Goal: Information Seeking & Learning: Find specific fact

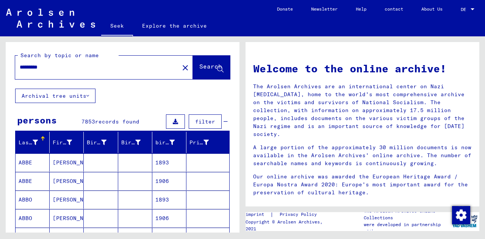
click at [78, 98] on font "Archival tree units" at bounding box center [54, 96] width 65 height 7
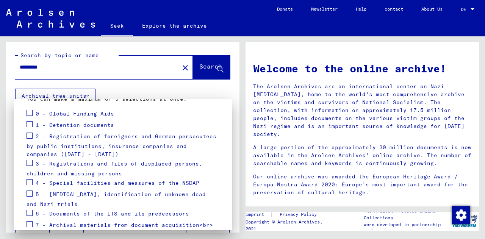
scroll to position [96, 0]
click at [78, 161] on font "3 - Registrations and files of displaced persons, children and missing persons" at bounding box center [115, 168] width 176 height 17
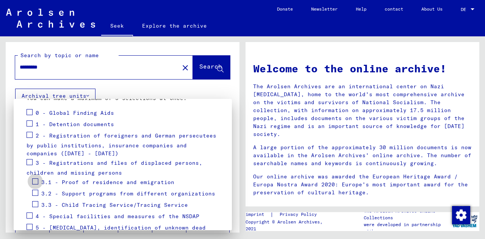
click at [35, 180] on span at bounding box center [35, 182] width 6 height 6
click at [37, 193] on span at bounding box center [35, 193] width 6 height 6
click at [37, 204] on span at bounding box center [35, 204] width 6 height 6
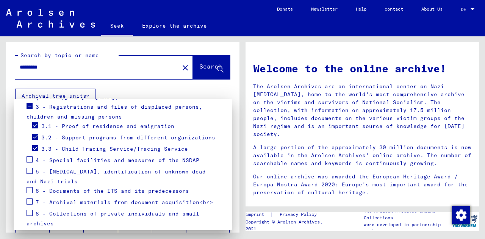
scroll to position [152, 0]
click at [28, 188] on span at bounding box center [30, 190] width 6 height 6
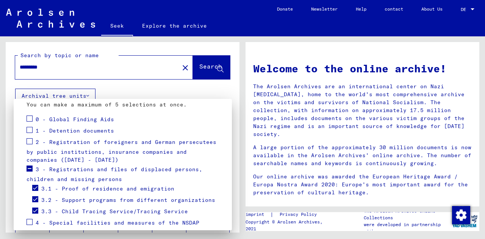
scroll to position [90, 0]
click at [60, 119] on font "0 - Global Finding Aids" at bounding box center [75, 118] width 78 height 7
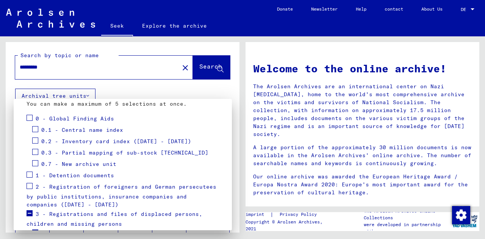
click at [34, 141] on span at bounding box center [35, 141] width 6 height 6
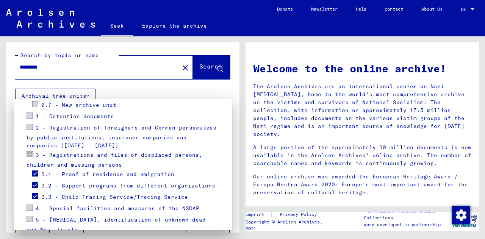
scroll to position [227, 0]
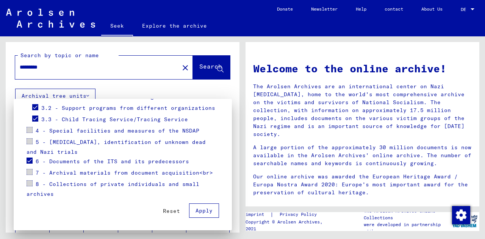
click at [203, 215] on button "Apply" at bounding box center [204, 211] width 30 height 14
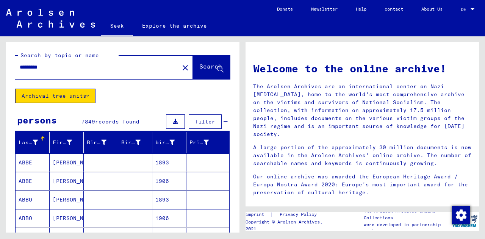
click at [204, 121] on font "filter" at bounding box center [205, 121] width 20 height 7
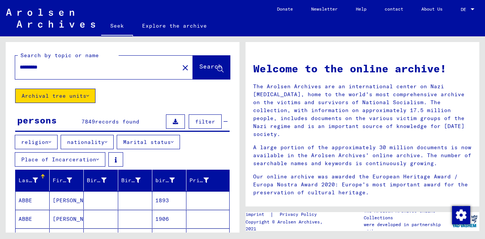
click at [89, 144] on font "nationality" at bounding box center [86, 142] width 38 height 7
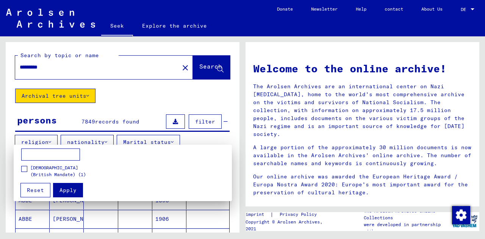
click at [89, 144] on div at bounding box center [242, 119] width 485 height 239
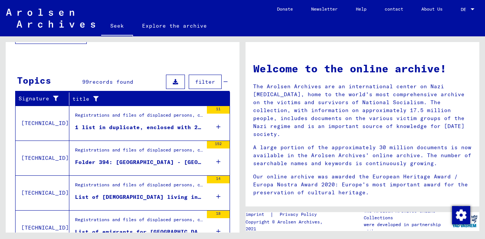
scroll to position [259, 0]
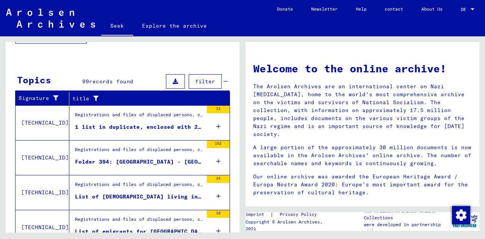
click at [216, 123] on icon at bounding box center [218, 126] width 4 height 27
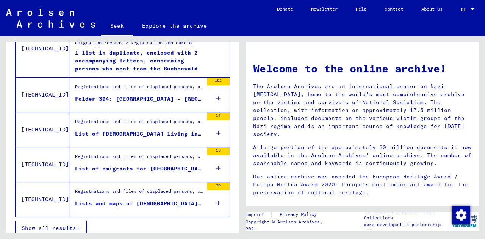
scroll to position [349, 0]
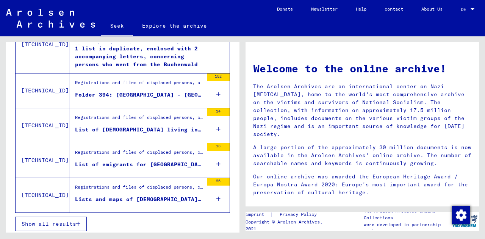
click at [215, 162] on div "18" at bounding box center [218, 160] width 23 height 34
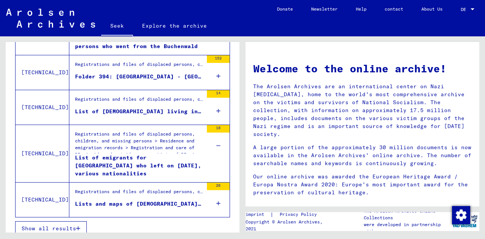
scroll to position [367, 0]
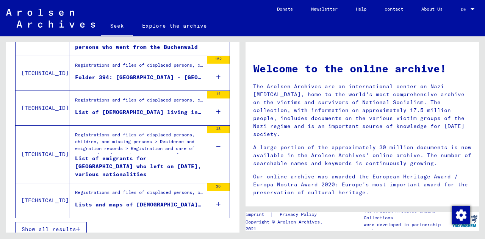
click at [219, 202] on div "26" at bounding box center [218, 200] width 23 height 34
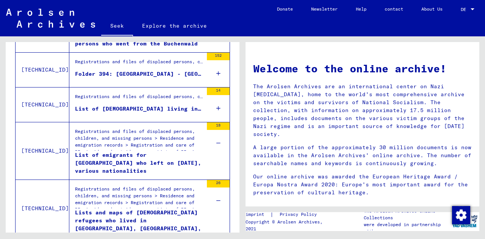
scroll to position [370, 0]
click at [219, 202] on div "26" at bounding box center [218, 197] width 23 height 34
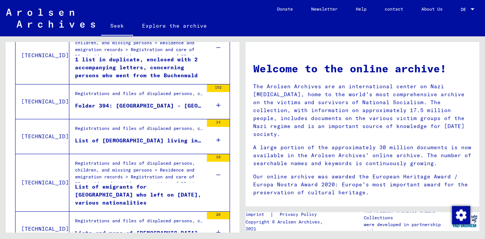
scroll to position [338, 0]
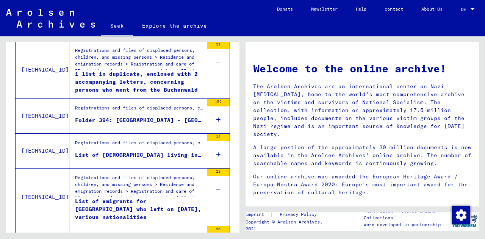
click at [130, 180] on font "Registrations and files of displaced persons, children, and missing persons > R…" at bounding box center [136, 191] width 122 height 33
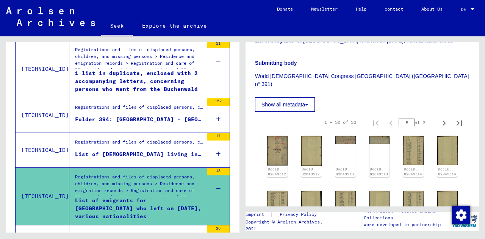
scroll to position [179, 0]
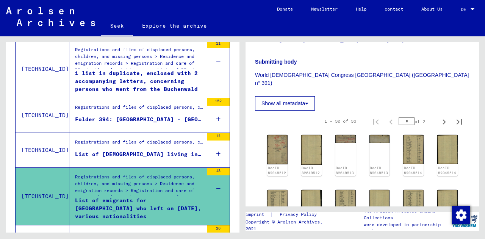
click at [209, 155] on div "14" at bounding box center [218, 150] width 23 height 34
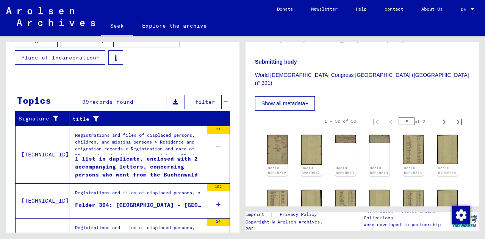
scroll to position [100, 0]
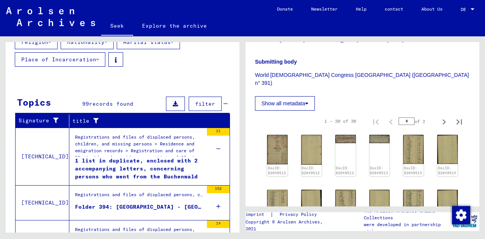
click at [214, 146] on mat-cell at bounding box center [208, 138] width 43 height 19
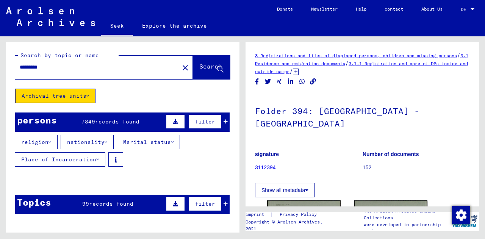
click at [85, 67] on input "*********" at bounding box center [97, 67] width 155 height 8
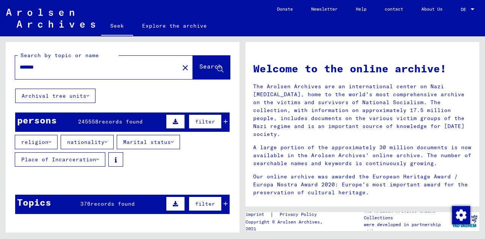
click at [125, 100] on div "Search by topic or name ******* close Search Archival tree units persons 245558…" at bounding box center [123, 131] width 234 height 178
click at [77, 101] on button "Archival tree units" at bounding box center [55, 96] width 80 height 14
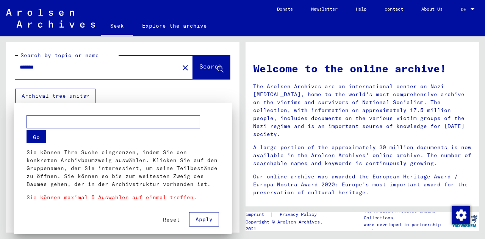
click at [98, 64] on div at bounding box center [242, 119] width 485 height 239
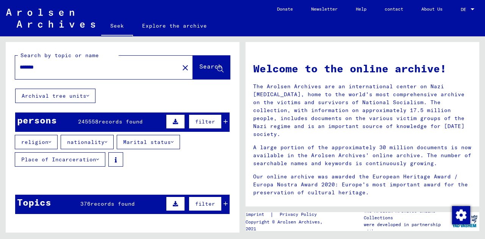
click at [87, 70] on input "*******" at bounding box center [95, 67] width 151 height 8
click at [85, 89] on button "Archival tree units" at bounding box center [55, 96] width 80 height 14
click at [85, 91] on button "Archival tree units" at bounding box center [55, 96] width 80 height 14
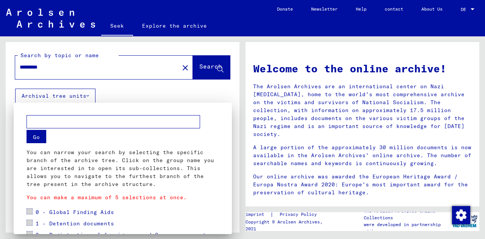
scroll to position [139, 0]
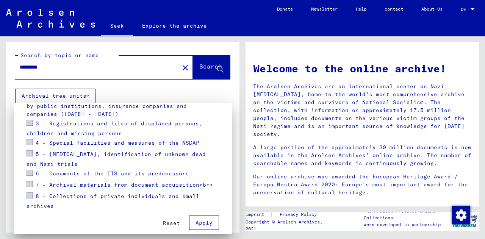
click at [196, 223] on font "Apply" at bounding box center [204, 223] width 17 height 7
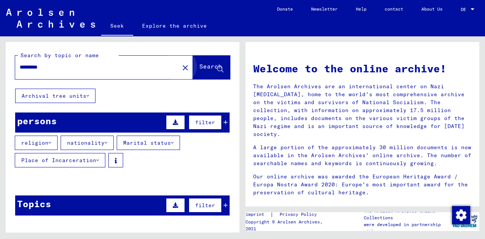
click at [205, 75] on button "Search" at bounding box center [211, 68] width 37 height 24
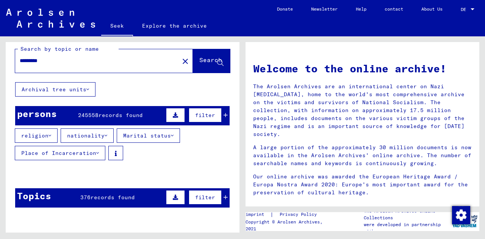
scroll to position [7, 0]
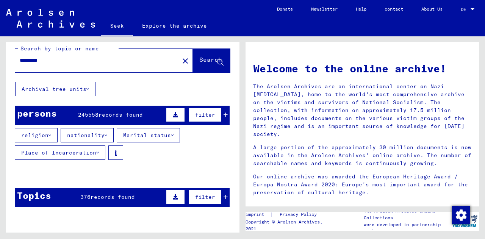
click at [90, 85] on button "Archival tree units" at bounding box center [55, 89] width 80 height 14
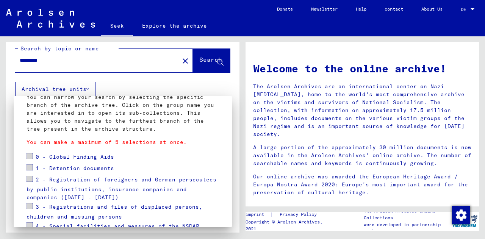
scroll to position [0, 0]
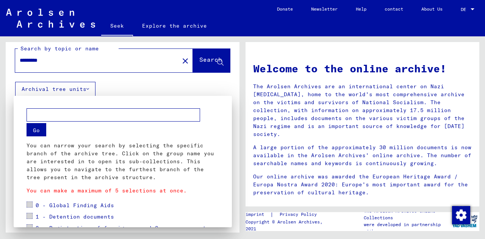
click at [205, 55] on div at bounding box center [242, 119] width 485 height 239
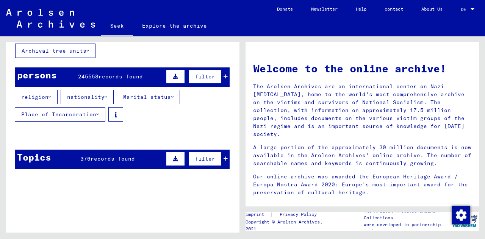
scroll to position [46, 0]
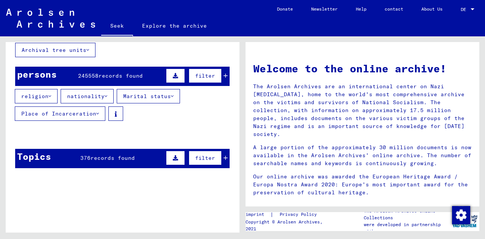
click at [129, 85] on yv-its-grid-expansion-panel "persons 245558 records found filter religion nationality Marital status Place o…" at bounding box center [123, 98] width 234 height 63
click at [128, 74] on font "records found" at bounding box center [121, 75] width 44 height 7
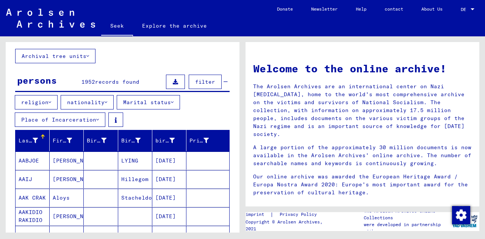
scroll to position [0, 0]
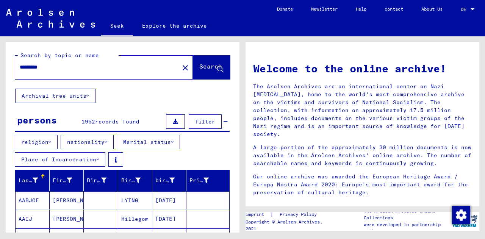
click at [35, 66] on input "*********" at bounding box center [95, 67] width 151 height 8
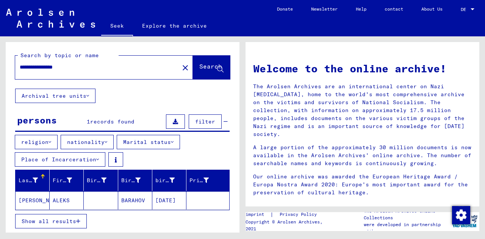
click at [82, 202] on mat-cell "ALEKS" at bounding box center [67, 200] width 34 height 18
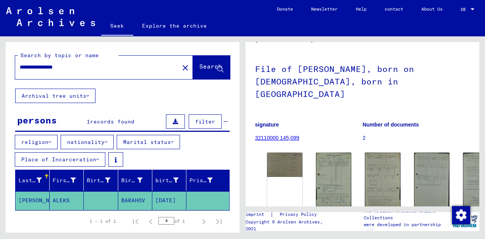
scroll to position [44, 0]
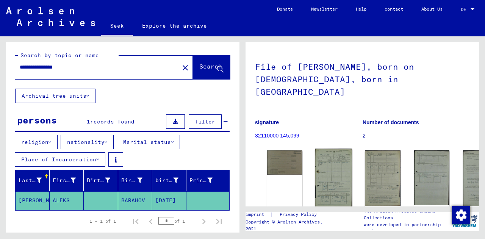
click at [315, 149] on img at bounding box center [333, 178] width 37 height 58
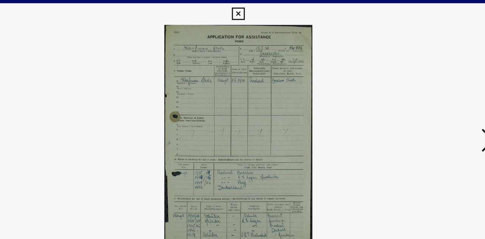
click at [242, 12] on icon at bounding box center [242, 11] width 9 height 9
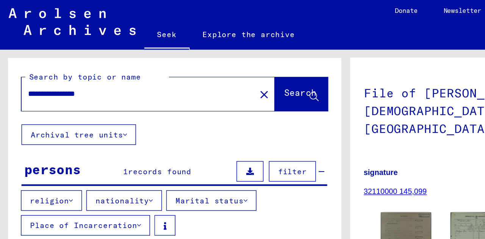
drag, startPoint x: 33, startPoint y: 68, endPoint x: 0, endPoint y: 71, distance: 32.4
click at [0, 71] on div "**********" at bounding box center [121, 134] width 243 height 196
type input "**********"
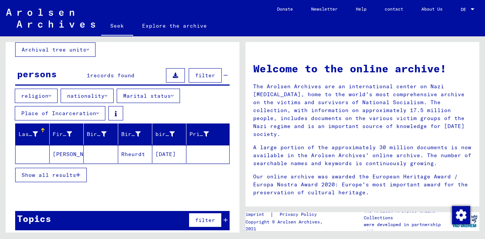
scroll to position [50, 0]
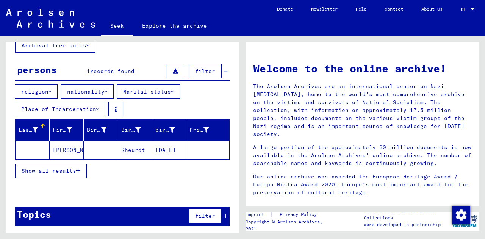
click at [85, 152] on mat-cell at bounding box center [101, 150] width 34 height 18
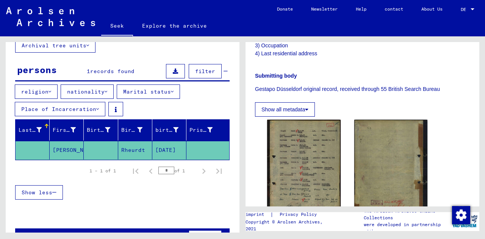
scroll to position [232, 0]
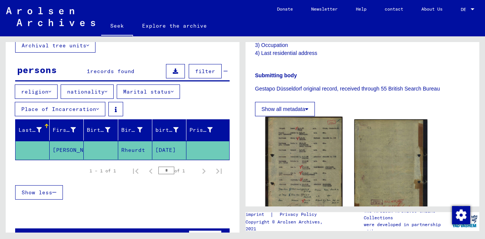
click at [311, 135] on img at bounding box center [303, 169] width 77 height 105
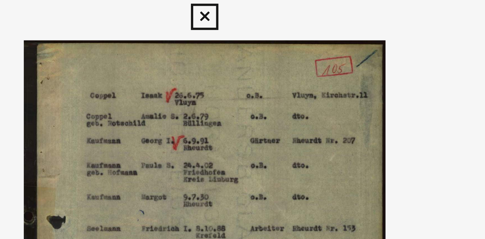
click at [241, 11] on icon at bounding box center [242, 11] width 9 height 9
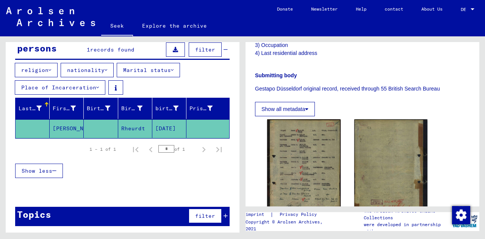
scroll to position [0, 0]
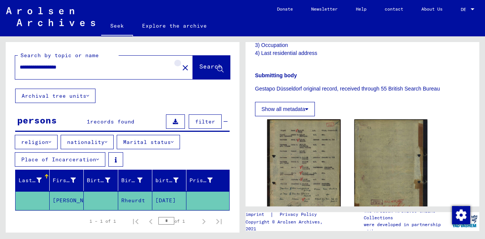
click at [181, 69] on mat-icon "close" at bounding box center [185, 67] width 9 height 9
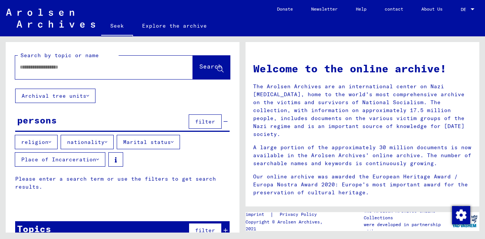
click at [109, 67] on input "text" at bounding box center [95, 67] width 151 height 8
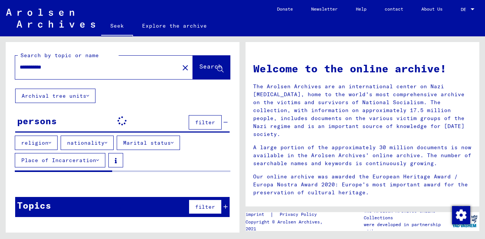
click at [43, 67] on input "**********" at bounding box center [95, 67] width 151 height 8
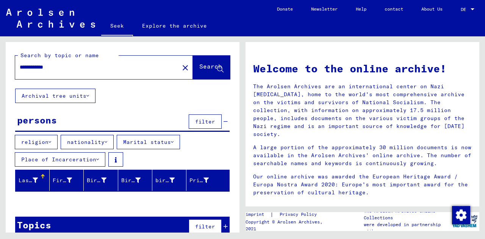
type input "**********"
click at [193, 76] on button "Search" at bounding box center [211, 68] width 37 height 24
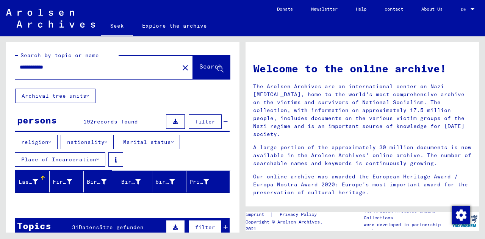
click at [65, 88] on div "**********" at bounding box center [123, 65] width 234 height 47
click at [63, 92] on button "Archival tree units" at bounding box center [55, 96] width 80 height 14
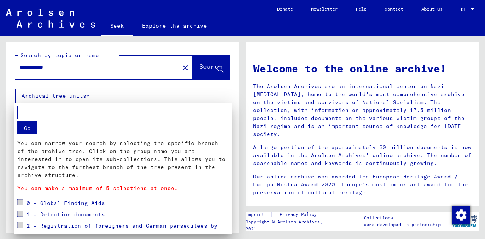
click at [117, 93] on div at bounding box center [242, 119] width 485 height 239
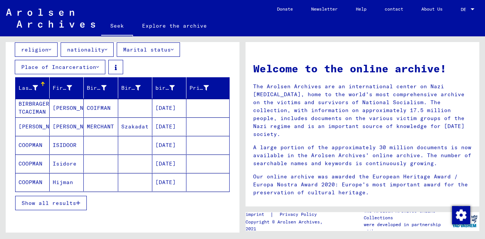
scroll to position [93, 0]
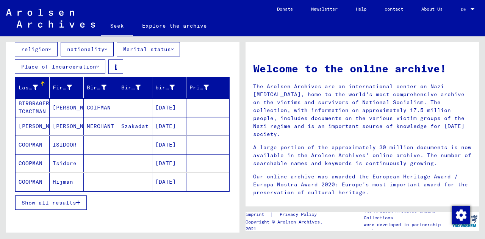
click at [75, 196] on button "Show all results" at bounding box center [51, 203] width 72 height 14
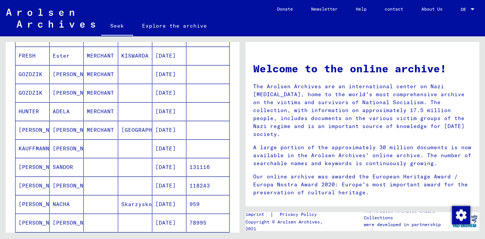
scroll to position [275, 0]
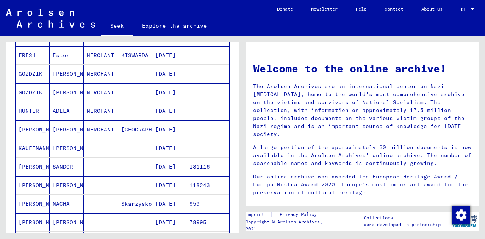
click at [98, 163] on mat-cell at bounding box center [101, 167] width 34 height 18
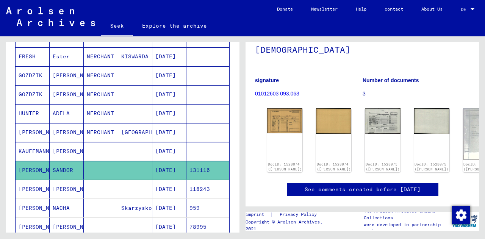
scroll to position [74, 0]
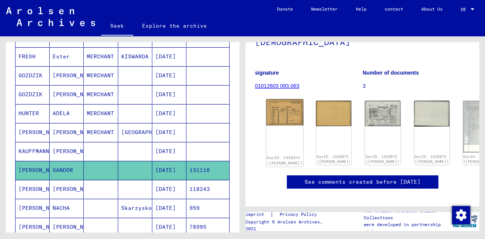
click at [277, 107] on img at bounding box center [285, 112] width 37 height 26
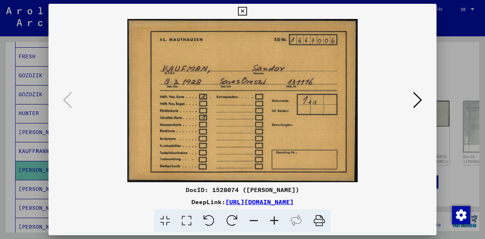
click at [420, 99] on icon at bounding box center [417, 100] width 9 height 18
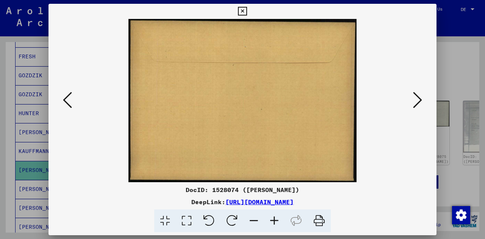
click at [71, 102] on icon at bounding box center [67, 100] width 9 height 18
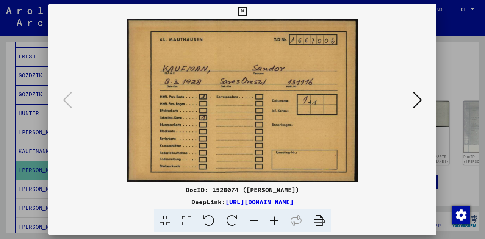
click at [420, 105] on icon at bounding box center [417, 100] width 9 height 18
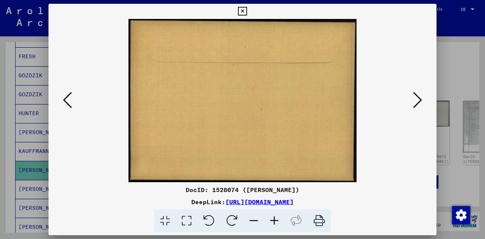
click at [419, 101] on icon at bounding box center [417, 100] width 9 height 18
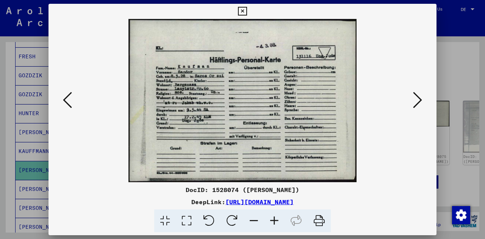
click at [419, 101] on icon at bounding box center [417, 100] width 9 height 18
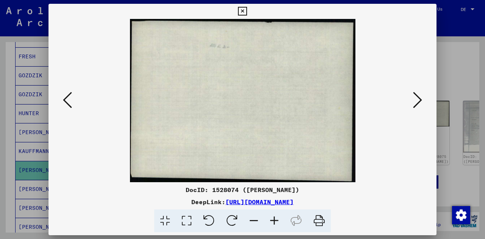
click at [419, 101] on icon at bounding box center [417, 100] width 9 height 18
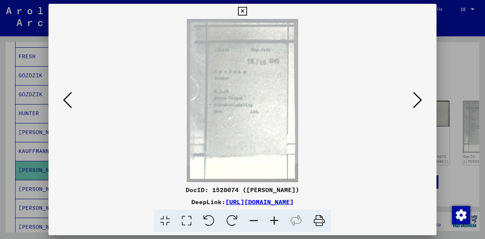
click at [418, 96] on icon at bounding box center [417, 100] width 9 height 18
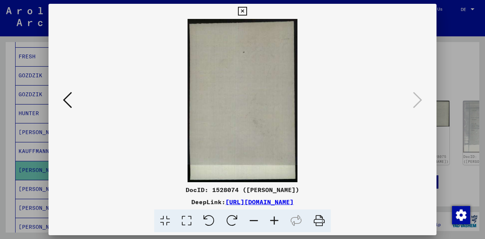
click at [461, 103] on div at bounding box center [242, 119] width 485 height 239
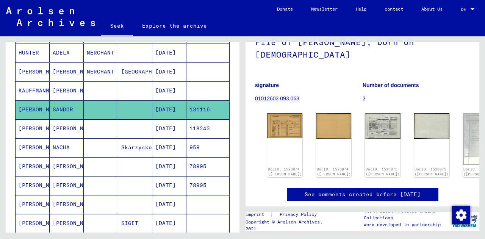
scroll to position [338, 0]
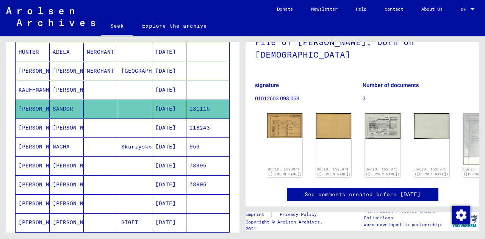
click at [100, 164] on mat-cell at bounding box center [101, 166] width 34 height 19
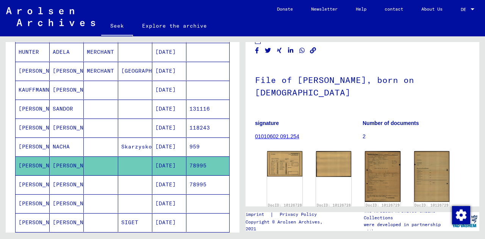
scroll to position [24, 0]
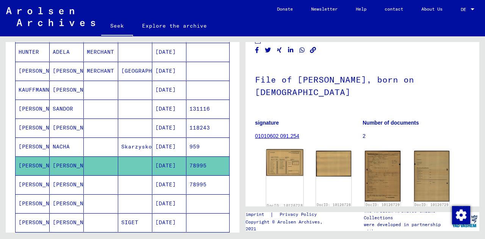
click at [284, 165] on img at bounding box center [285, 162] width 37 height 27
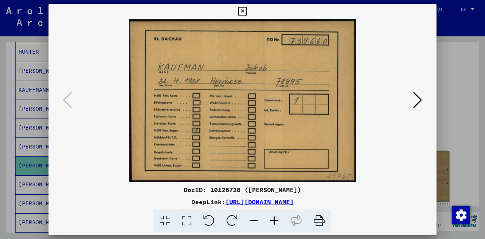
click at [417, 97] on icon at bounding box center [417, 100] width 9 height 18
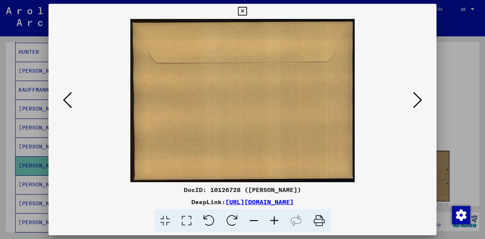
click at [417, 97] on icon at bounding box center [417, 100] width 9 height 18
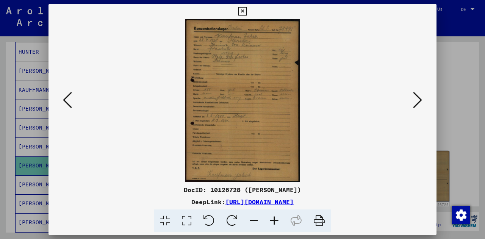
click at [414, 99] on icon at bounding box center [417, 100] width 9 height 18
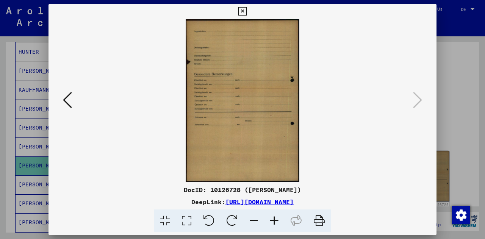
click at [456, 149] on div at bounding box center [242, 119] width 485 height 239
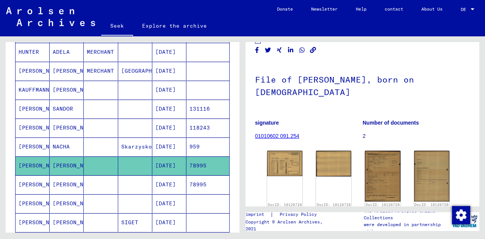
click at [92, 179] on mat-cell at bounding box center [101, 185] width 34 height 19
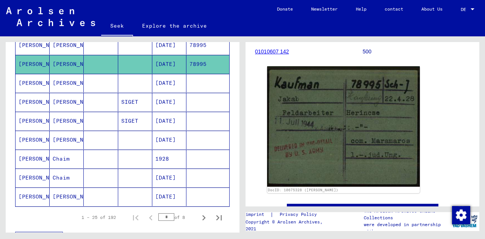
scroll to position [460, 0]
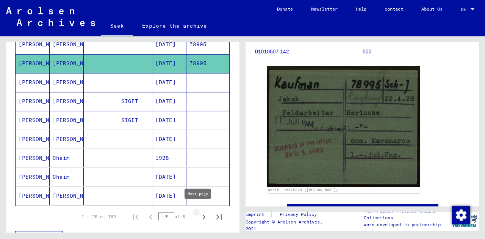
click at [202, 215] on icon "Next page" at bounding box center [203, 217] width 3 height 5
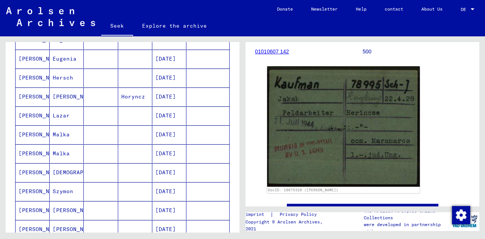
scroll to position [216, 0]
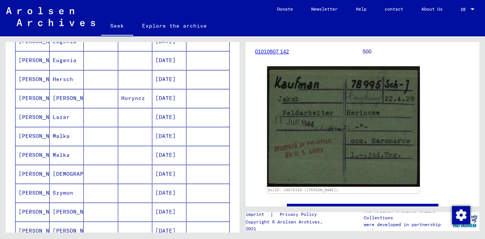
click at [96, 133] on mat-cell at bounding box center [101, 136] width 34 height 19
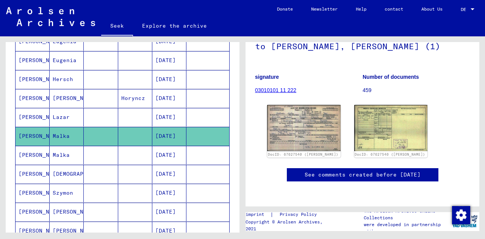
scroll to position [87, 0]
click at [289, 116] on img at bounding box center [303, 128] width 77 height 49
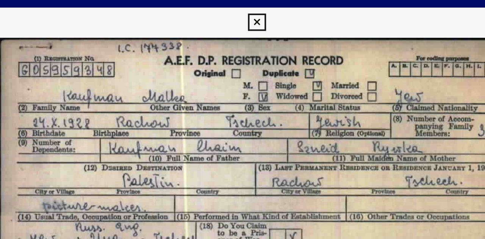
click at [243, 13] on icon at bounding box center [242, 11] width 9 height 9
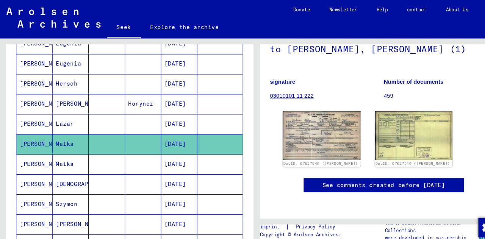
click at [91, 160] on mat-cell at bounding box center [101, 155] width 34 height 19
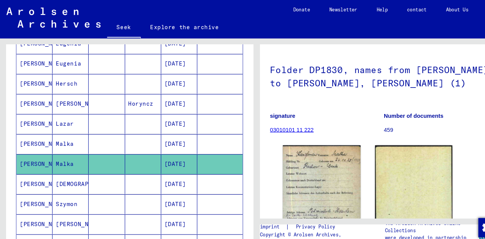
scroll to position [45, 0]
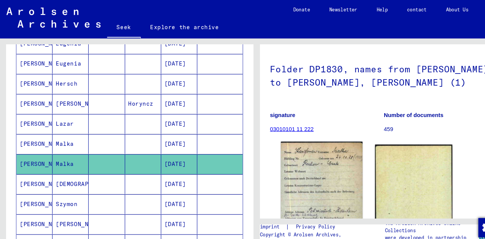
click at [322, 172] on img at bounding box center [303, 188] width 77 height 108
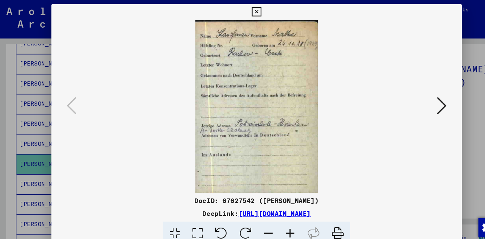
click at [242, 11] on icon at bounding box center [242, 11] width 9 height 9
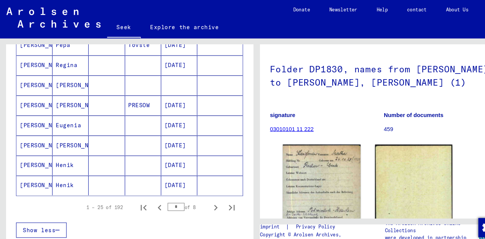
scroll to position [485, 0]
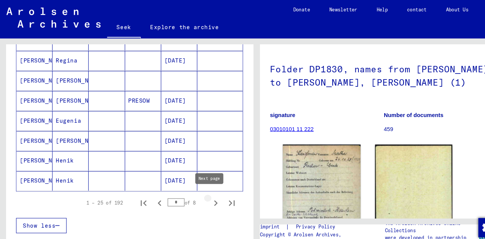
click at [199, 191] on icon "Next page" at bounding box center [204, 192] width 11 height 11
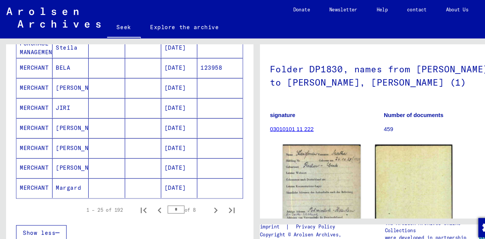
scroll to position [477, 0]
click at [91, 171] on mat-cell at bounding box center [101, 178] width 34 height 19
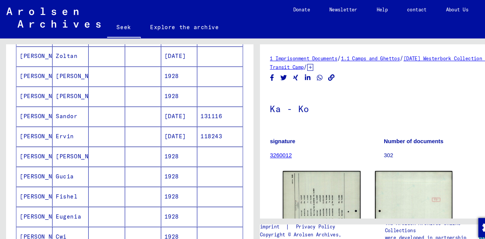
scroll to position [204, 0]
click at [92, 108] on mat-cell at bounding box center [101, 110] width 34 height 19
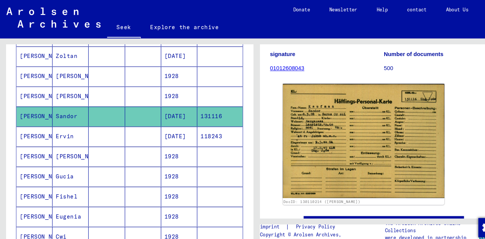
scroll to position [95, 0]
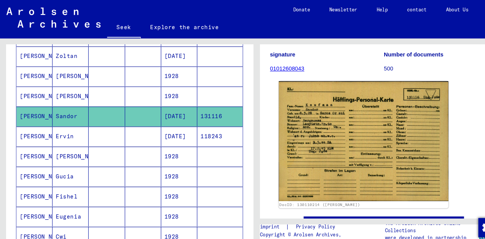
click at [301, 114] on img at bounding box center [343, 133] width 160 height 113
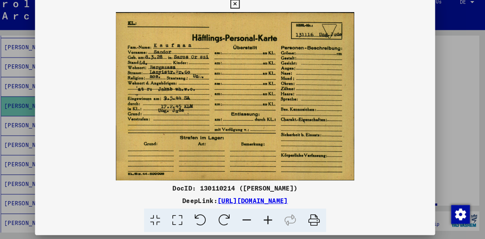
scroll to position [0, 0]
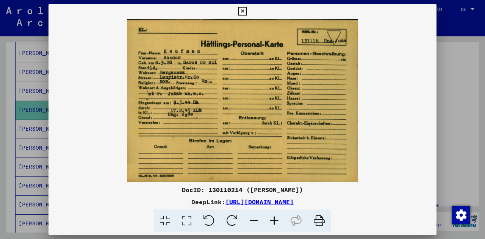
click at [241, 10] on icon at bounding box center [242, 11] width 9 height 9
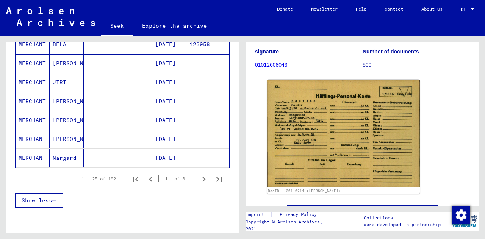
scroll to position [499, 0]
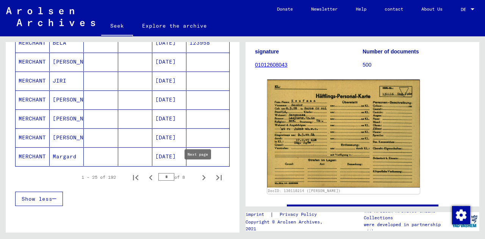
click at [199, 173] on icon "Next page" at bounding box center [204, 178] width 11 height 11
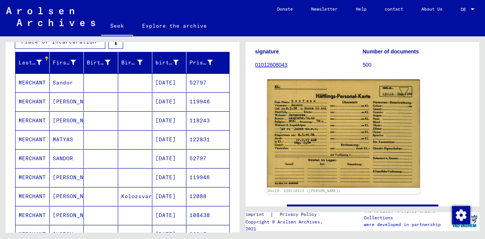
scroll to position [121, 0]
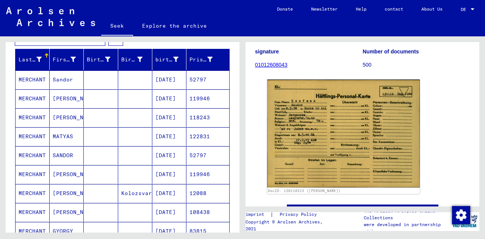
click at [104, 80] on mat-cell at bounding box center [101, 80] width 34 height 19
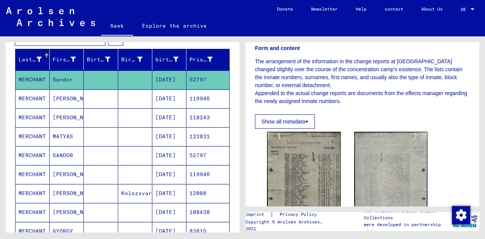
scroll to position [124, 0]
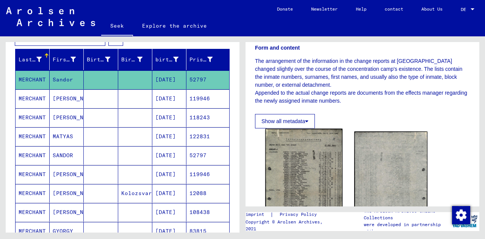
click at [314, 166] on img at bounding box center [303, 184] width 77 height 111
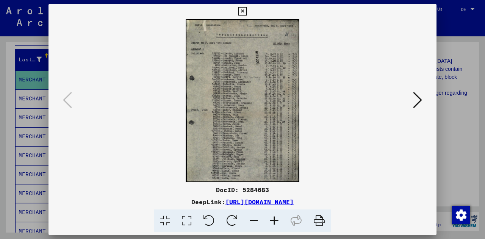
click at [251, 74] on img at bounding box center [242, 100] width 337 height 163
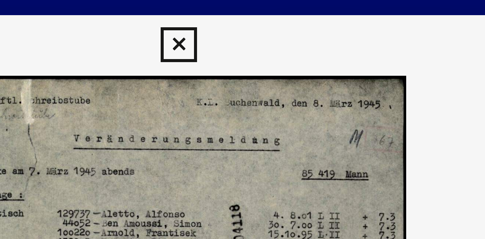
click at [243, 14] on icon at bounding box center [242, 11] width 9 height 9
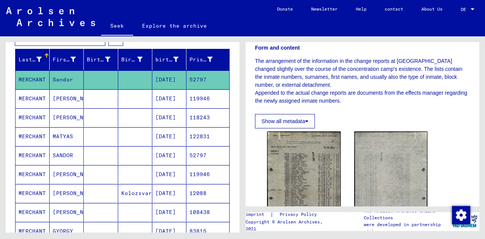
click at [99, 155] on mat-cell at bounding box center [101, 155] width 34 height 19
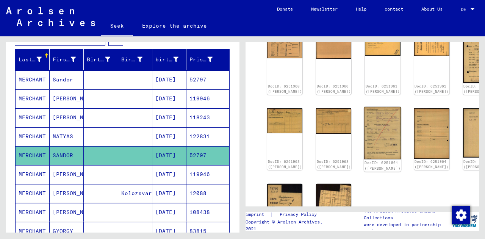
scroll to position [142, 0]
click at [364, 107] on img at bounding box center [382, 133] width 37 height 52
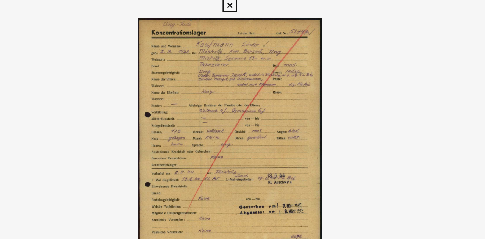
click at [242, 11] on icon at bounding box center [242, 11] width 9 height 9
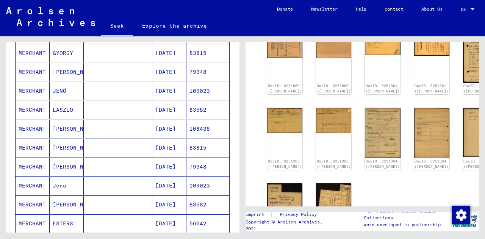
scroll to position [300, 0]
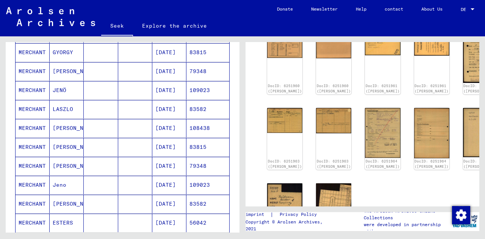
click at [102, 161] on mat-cell at bounding box center [101, 166] width 34 height 19
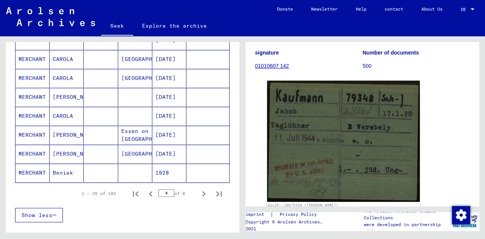
scroll to position [483, 0]
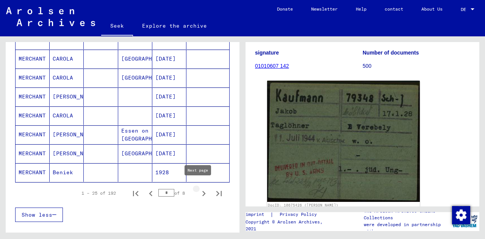
click at [202, 191] on icon "Next page" at bounding box center [203, 193] width 3 height 5
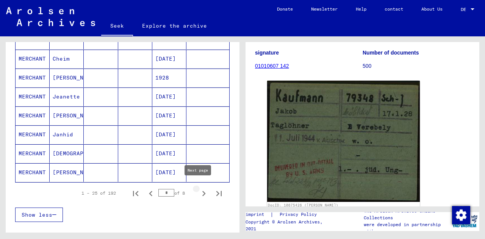
click at [199, 191] on icon "Next page" at bounding box center [204, 193] width 11 height 11
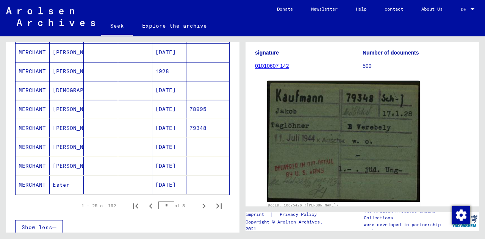
scroll to position [469, 0]
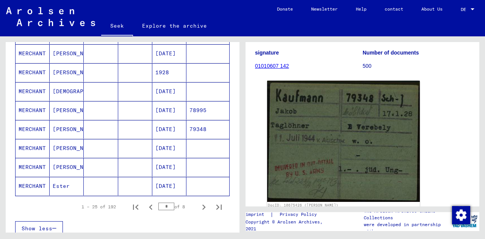
click at [99, 105] on mat-cell at bounding box center [101, 110] width 34 height 19
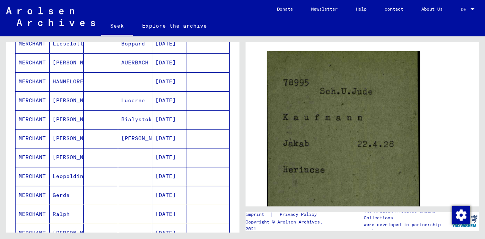
scroll to position [270, 0]
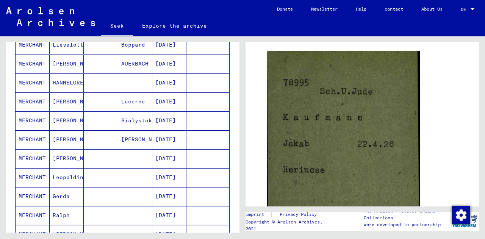
click at [104, 96] on mat-cell at bounding box center [101, 102] width 34 height 19
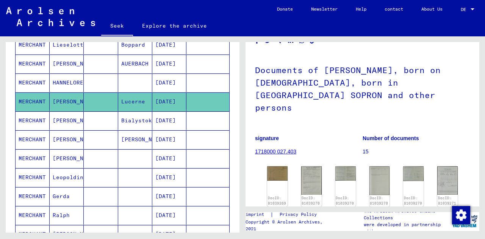
scroll to position [82, 0]
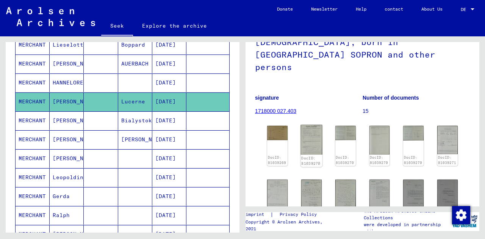
click at [310, 125] on img at bounding box center [312, 140] width 22 height 30
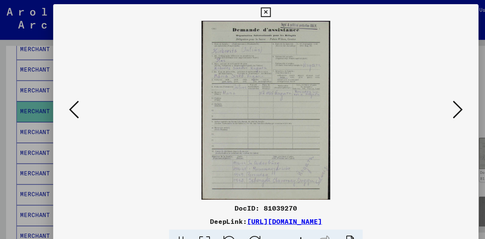
click at [242, 11] on icon at bounding box center [242, 11] width 9 height 9
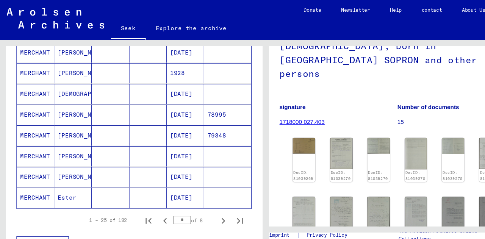
scroll to position [479, 0]
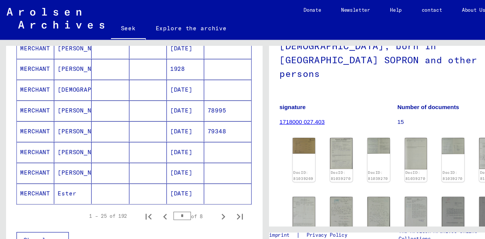
click at [100, 104] on mat-cell at bounding box center [101, 101] width 34 height 19
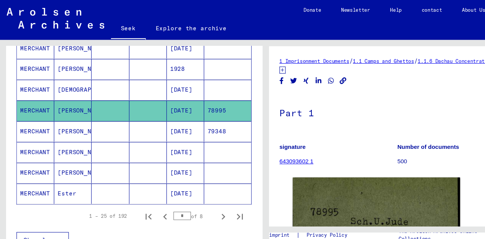
click at [95, 118] on mat-cell at bounding box center [101, 120] width 34 height 19
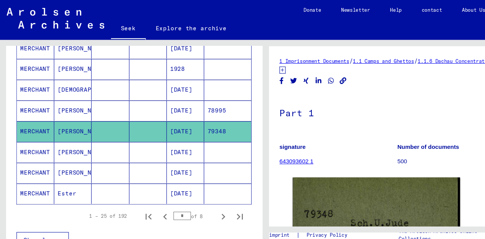
click at [98, 134] on mat-cell at bounding box center [101, 139] width 34 height 19
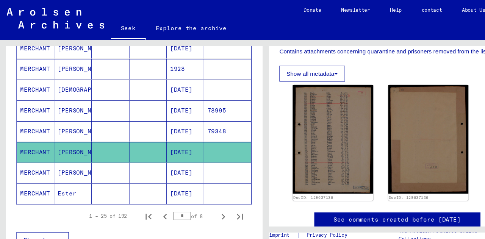
scroll to position [154, 0]
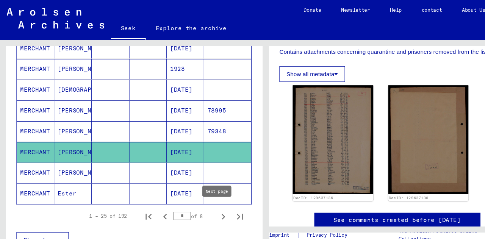
click at [199, 195] on icon "Next page" at bounding box center [204, 198] width 11 height 11
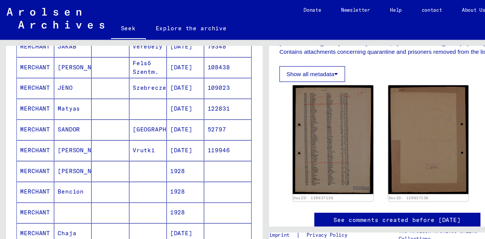
scroll to position [253, 0]
click at [101, 111] on mat-cell at bounding box center [101, 118] width 34 height 19
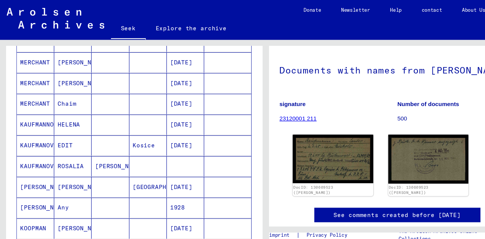
scroll to position [450, 0]
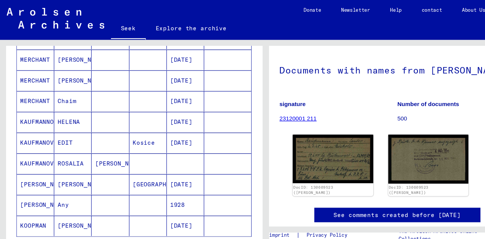
click at [96, 122] on mat-cell at bounding box center [101, 130] width 34 height 19
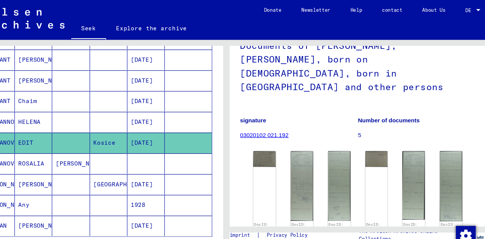
scroll to position [70, 0]
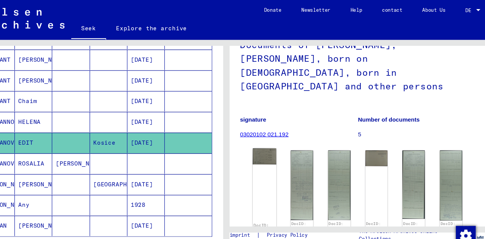
click at [274, 135] on img at bounding box center [278, 142] width 22 height 15
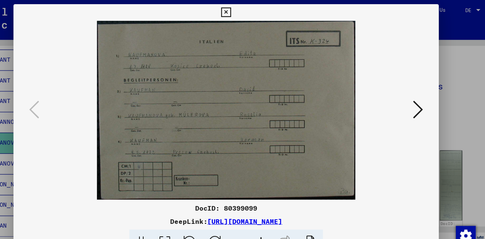
click at [419, 102] on icon at bounding box center [417, 100] width 9 height 18
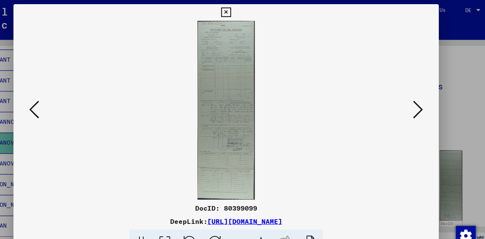
click at [419, 102] on icon at bounding box center [417, 100] width 9 height 18
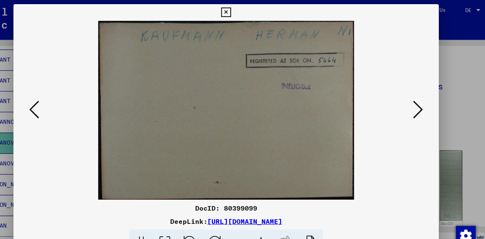
click at [419, 102] on icon at bounding box center [417, 100] width 9 height 18
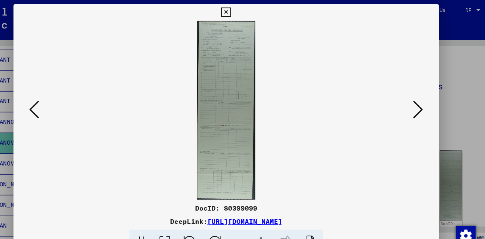
click at [419, 102] on icon at bounding box center [417, 100] width 9 height 18
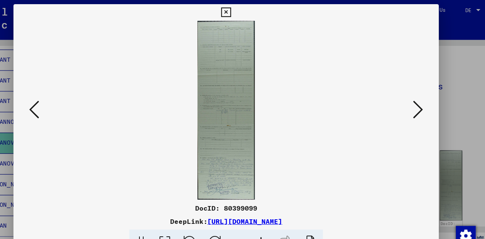
click at [243, 10] on icon at bounding box center [242, 11] width 9 height 9
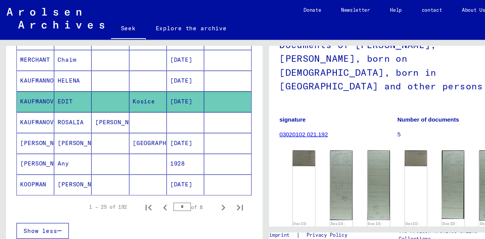
scroll to position [489, 0]
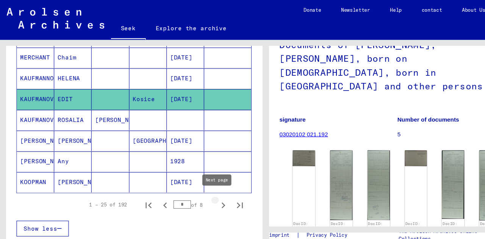
click at [199, 182] on icon "Next page" at bounding box center [204, 187] width 11 height 11
type input "*"
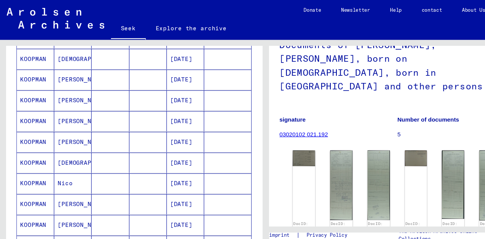
scroll to position [166, 0]
click at [97, 130] on mat-cell at bounding box center [101, 129] width 34 height 19
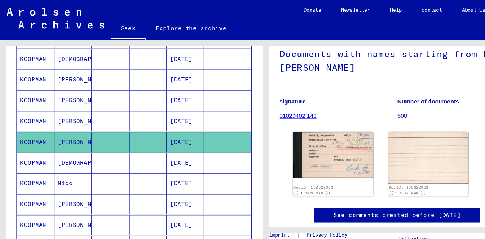
scroll to position [52, 0]
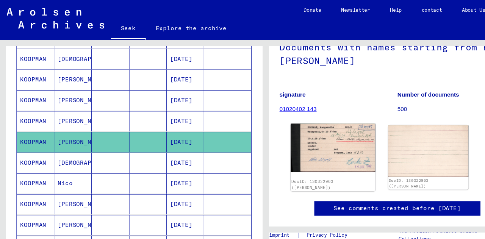
click at [312, 141] on img at bounding box center [303, 135] width 77 height 44
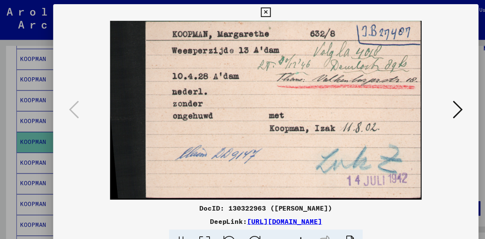
click at [243, 13] on icon at bounding box center [242, 11] width 9 height 9
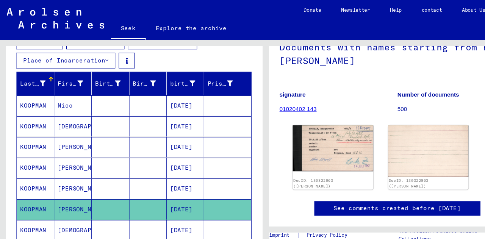
scroll to position [104, 0]
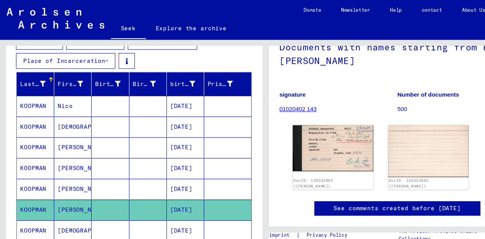
click at [157, 57] on div "religion nationality Marital status Place of Incarceration" at bounding box center [123, 48] width 234 height 35
click at [163, 53] on div "religion nationality Marital status Place of Incarceration" at bounding box center [123, 48] width 234 height 35
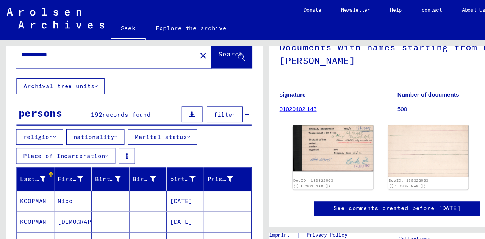
scroll to position [0, 0]
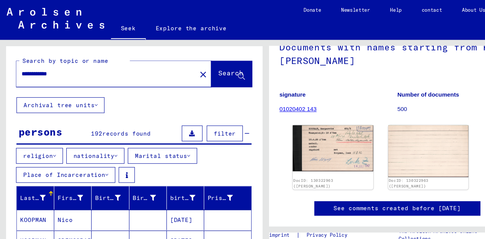
click at [181, 68] on mat-icon "close" at bounding box center [185, 67] width 9 height 9
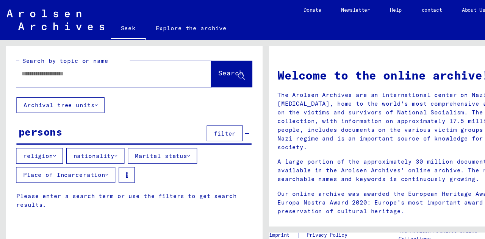
click at [142, 66] on input "text" at bounding box center [95, 67] width 151 height 8
click at [363, 9] on font "Help" at bounding box center [361, 9] width 11 height 6
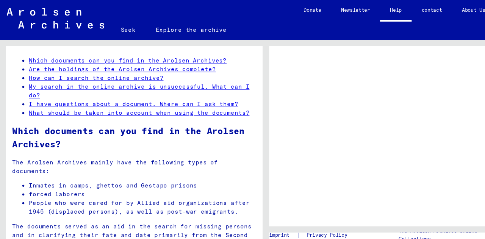
scroll to position [33, 0]
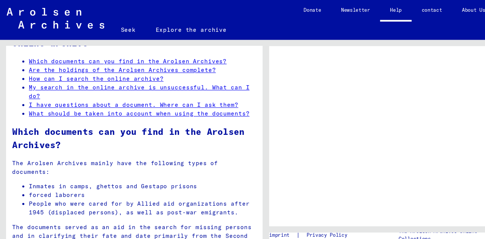
click at [155, 62] on font "Are the holdings of the Arolsen Archives complete?" at bounding box center [112, 64] width 171 height 7
